Goal: Navigation & Orientation: Find specific page/section

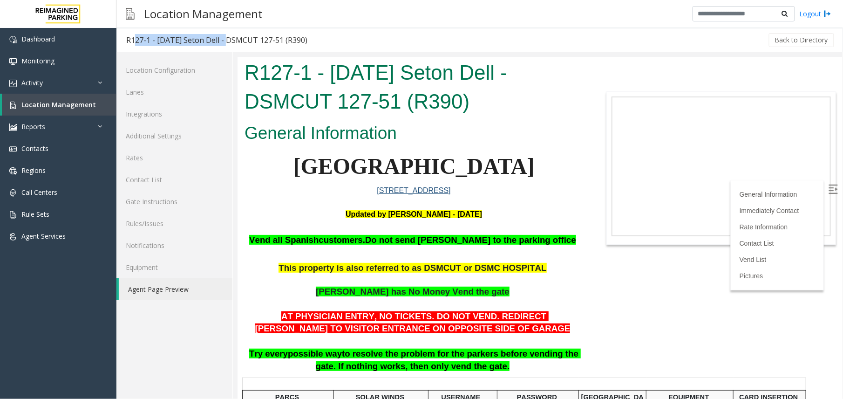
copy div "127-1 - [DATE] Seton Del"
drag, startPoint x: 131, startPoint y: 42, endPoint x: 228, endPoint y: 40, distance: 96.4
click at [228, 40] on div "R127-1 - [DATE] Seton Dell - DSMCUT 127-51 (R390)" at bounding box center [216, 40] width 181 height 12
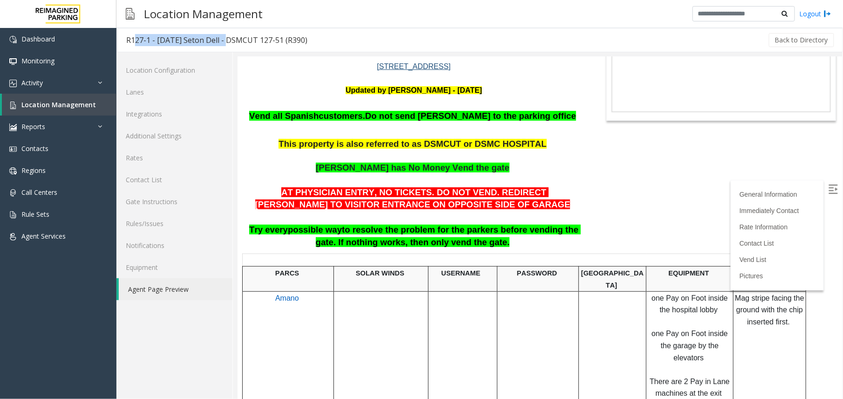
scroll to position [62, 0]
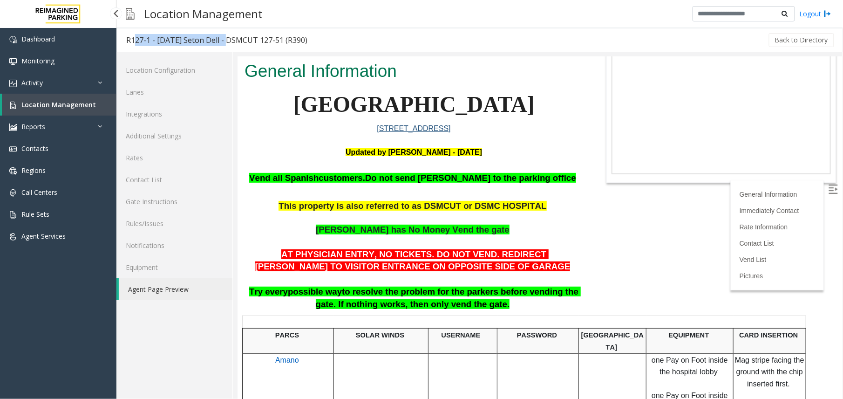
click at [77, 98] on link "Location Management" at bounding box center [59, 105] width 115 height 22
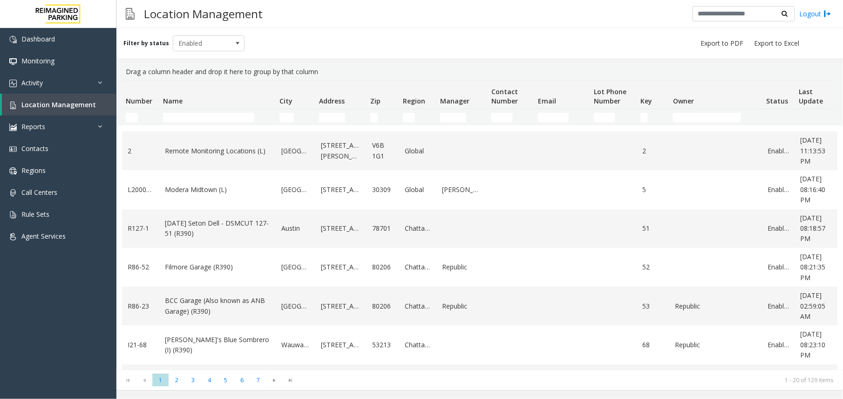
scroll to position [62, 0]
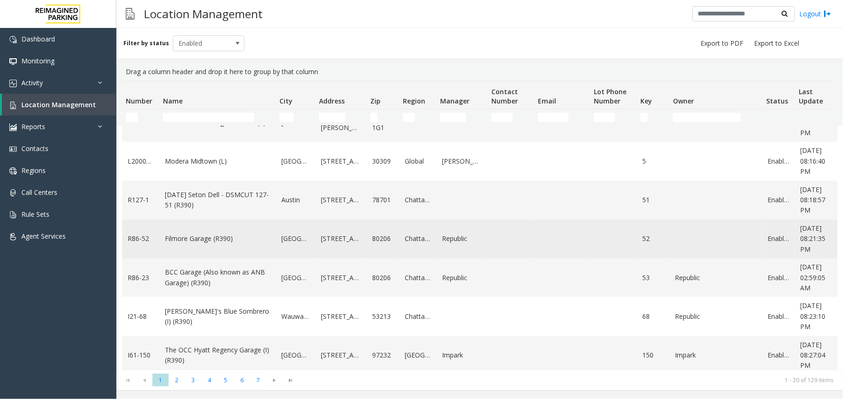
click at [210, 237] on link "Filmore Garage (R390)" at bounding box center [217, 238] width 105 height 10
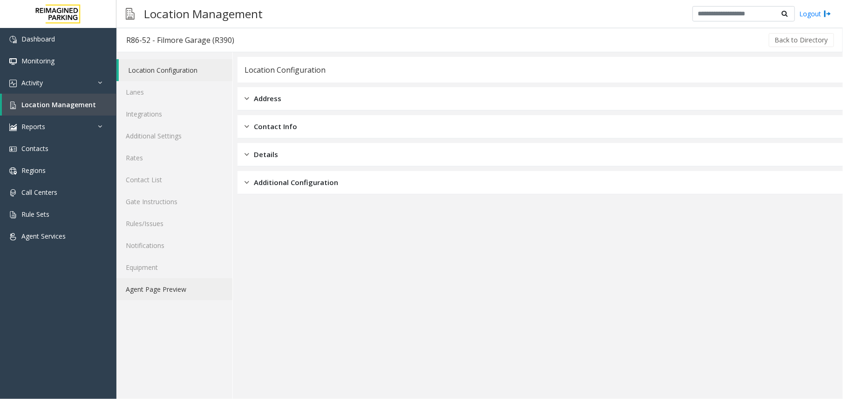
click at [191, 291] on link "Agent Page Preview" at bounding box center [174, 289] width 116 height 22
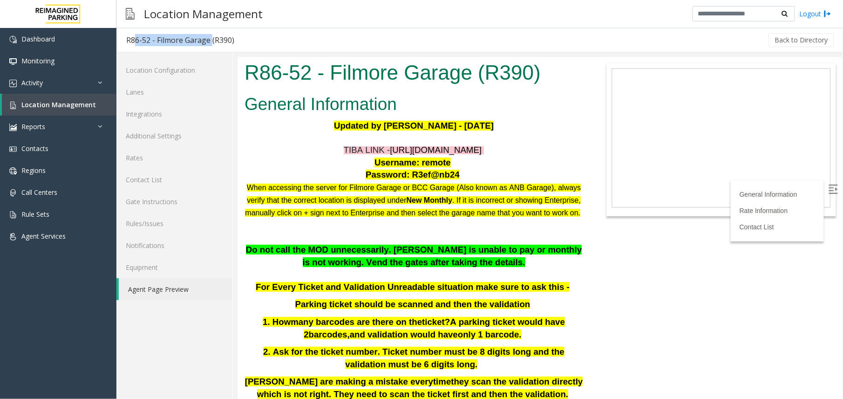
copy div "86-52 - Filmore Garage"
drag, startPoint x: 131, startPoint y: 37, endPoint x: 210, endPoint y: 40, distance: 79.2
click at [210, 40] on div "R86-52 - Filmore Garage (R390)" at bounding box center [180, 40] width 108 height 12
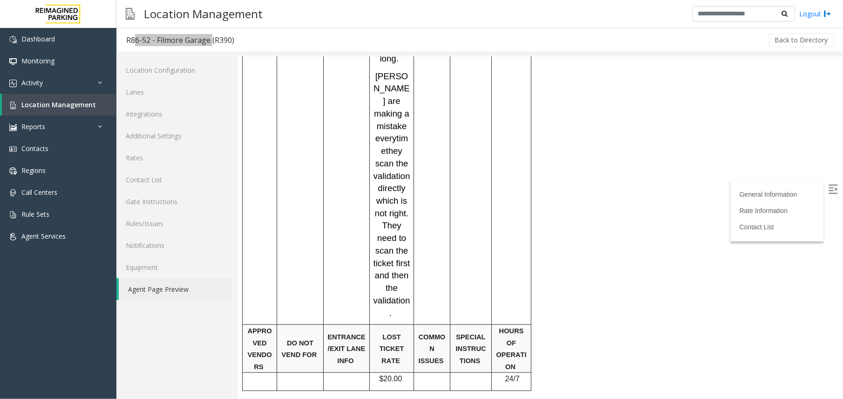
scroll to position [1404, 0]
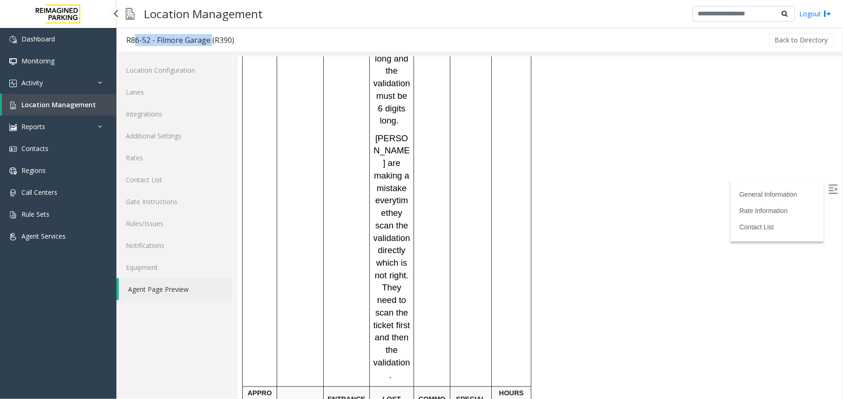
click at [63, 97] on link "Location Management" at bounding box center [59, 105] width 115 height 22
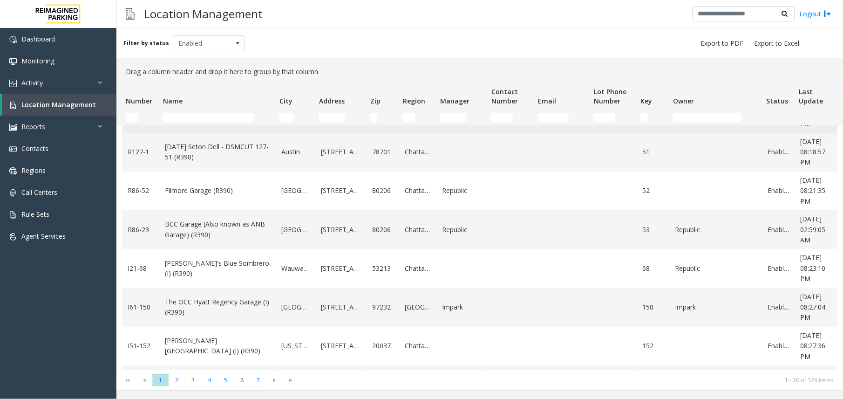
scroll to position [124, 0]
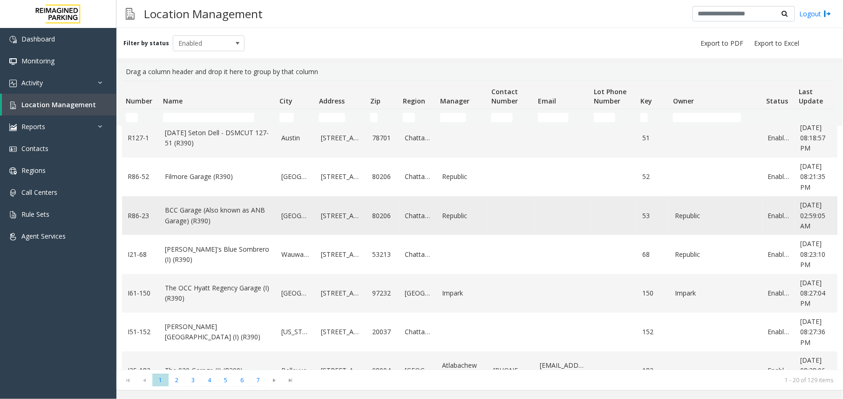
click at [205, 220] on link "BCC Garage (Also known as ANB Garage) (R390)" at bounding box center [217, 215] width 105 height 21
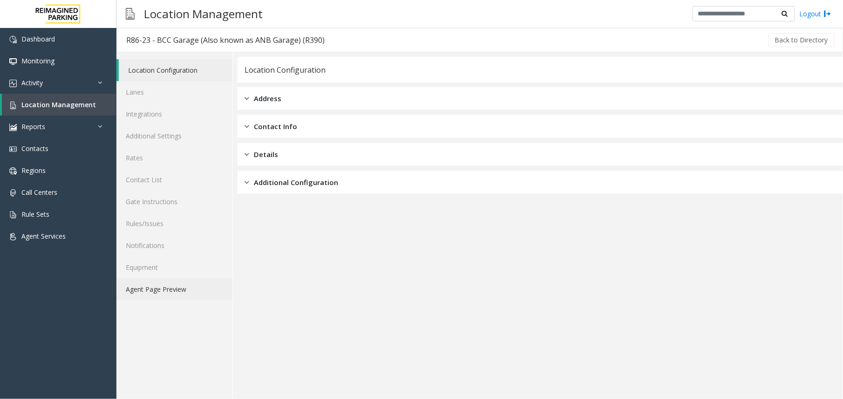
click at [192, 290] on link "Agent Page Preview" at bounding box center [174, 289] width 116 height 22
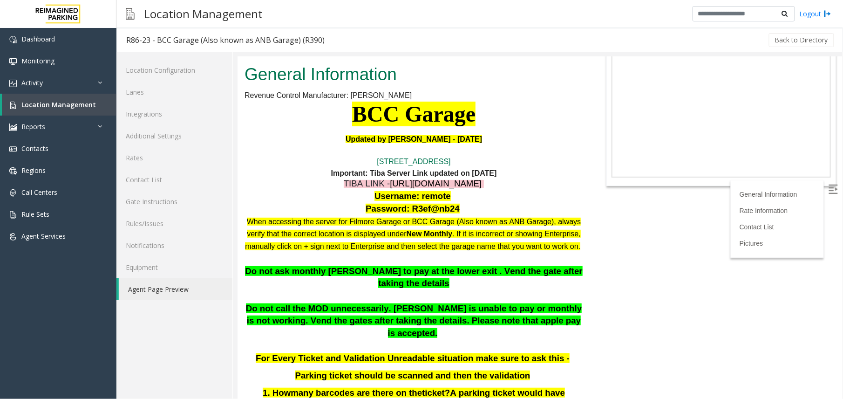
scroll to position [62, 0]
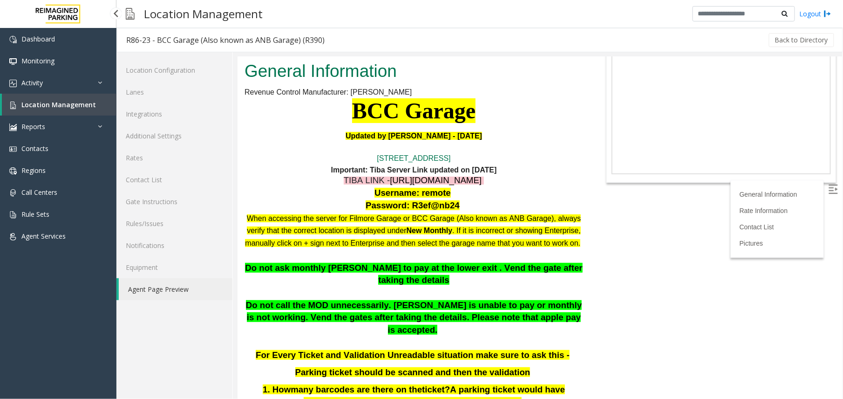
click at [60, 109] on link "Location Management" at bounding box center [59, 105] width 115 height 22
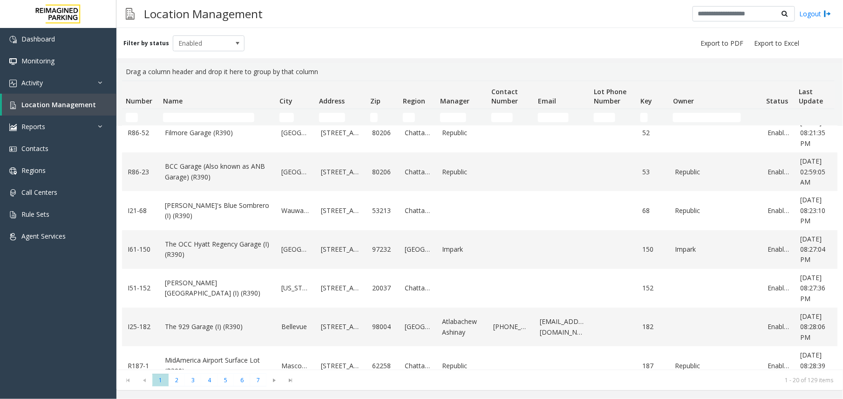
scroll to position [186, 0]
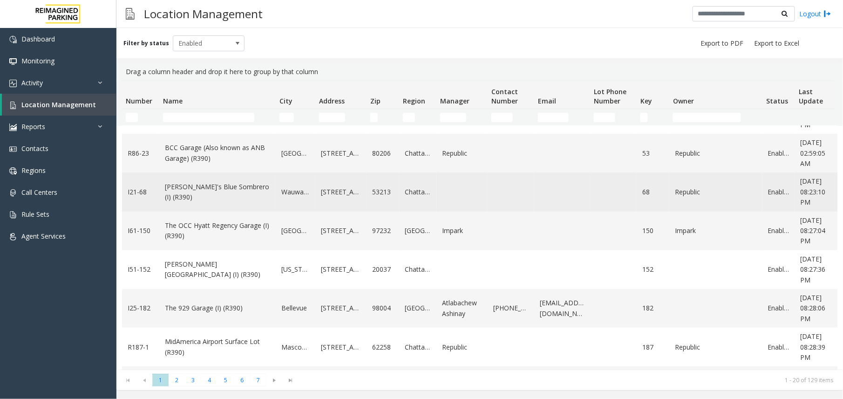
click at [200, 184] on td "[PERSON_NAME]'s Blue Sombrero (I) (R390)" at bounding box center [217, 191] width 116 height 39
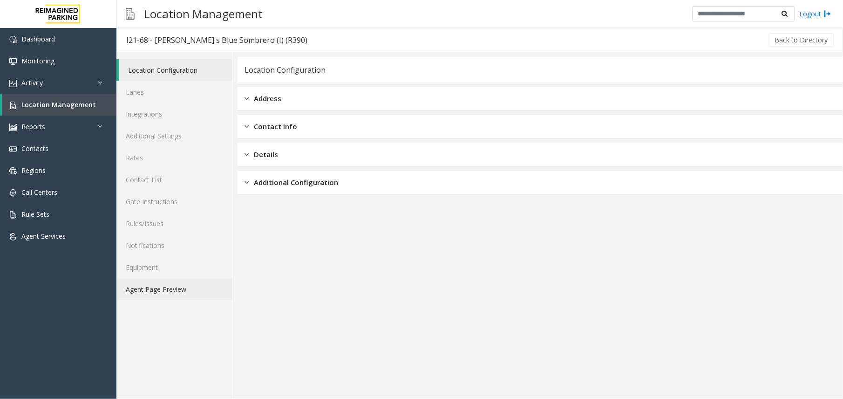
click at [161, 289] on link "Agent Page Preview" at bounding box center [174, 289] width 116 height 22
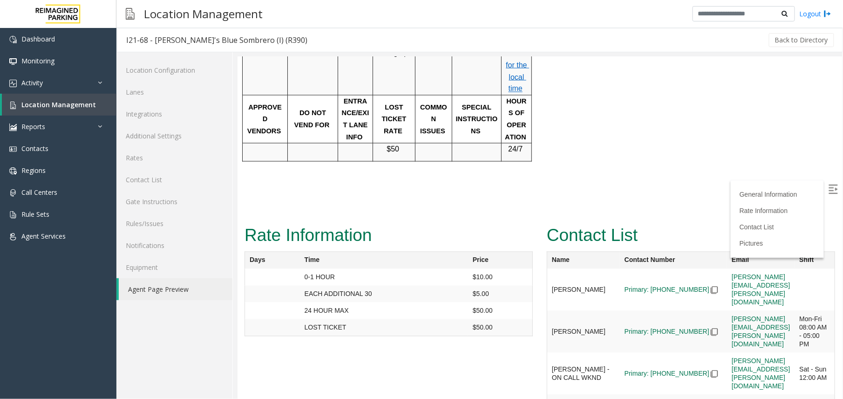
scroll to position [580, 0]
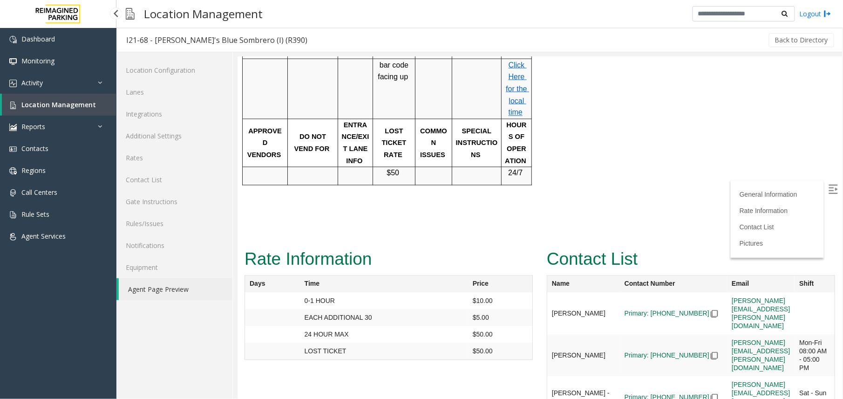
click at [73, 106] on span "Location Management" at bounding box center [58, 104] width 74 height 9
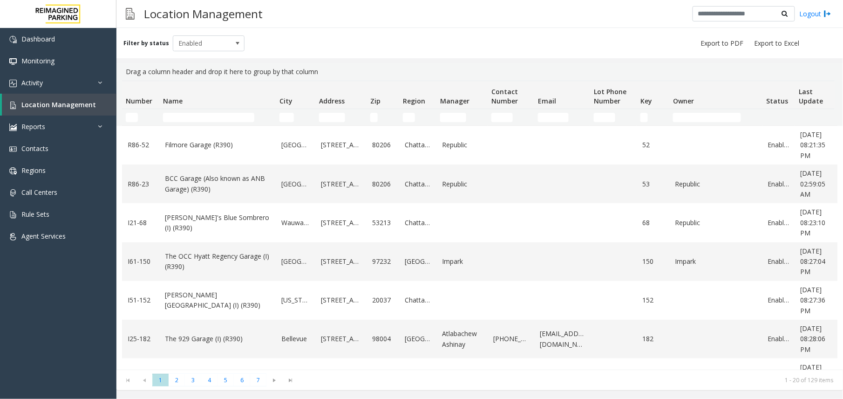
scroll to position [186, 0]
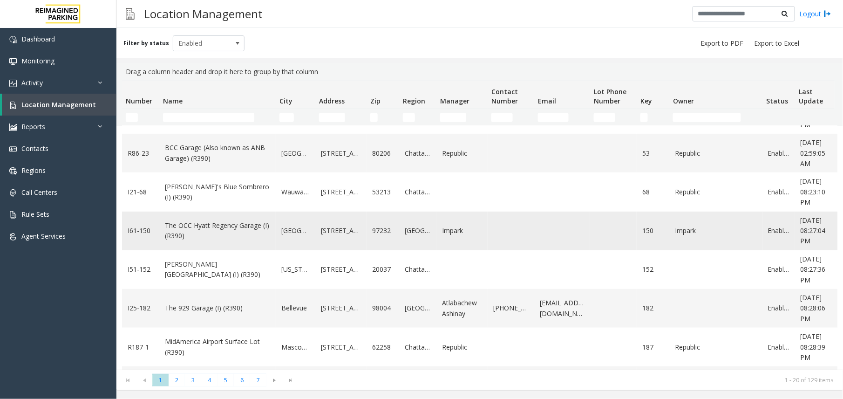
click at [192, 237] on link "The OCC Hyatt Regency Garage (I) (R390)" at bounding box center [217, 230] width 105 height 21
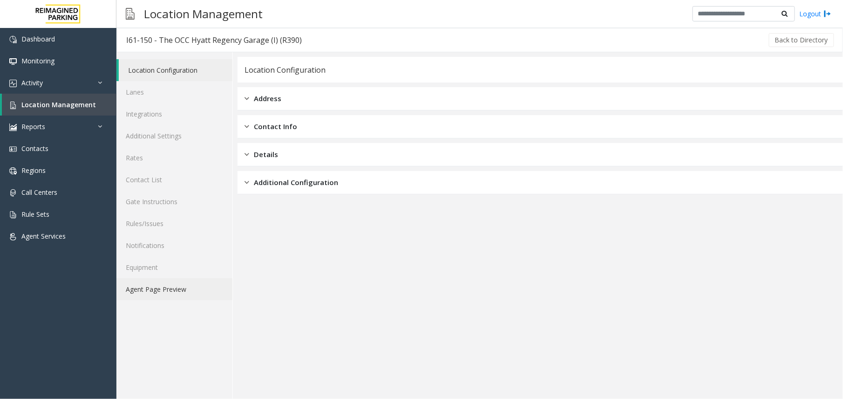
click at [172, 288] on link "Agent Page Preview" at bounding box center [174, 289] width 116 height 22
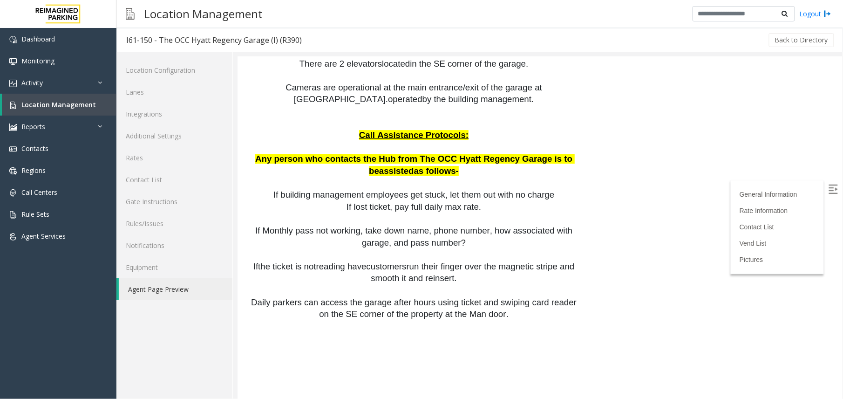
scroll to position [1055, 0]
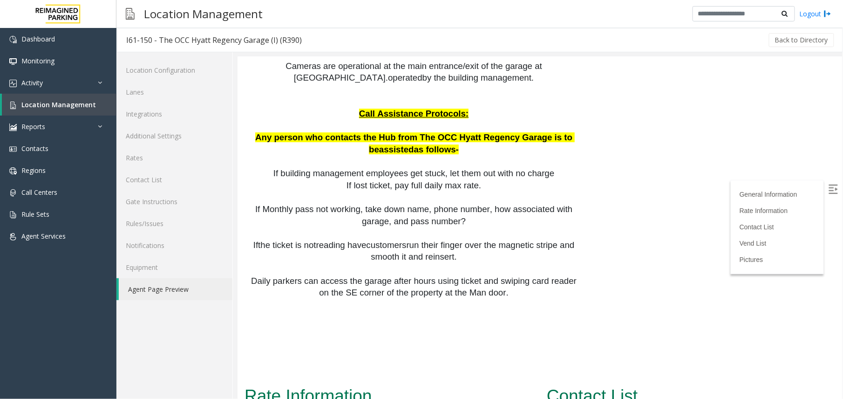
click at [828, 189] on img at bounding box center [832, 188] width 9 height 9
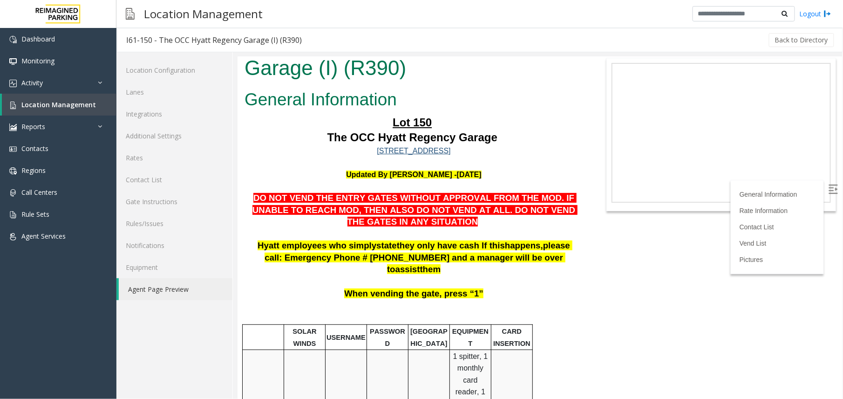
scroll to position [0, 0]
